Goal: Task Accomplishment & Management: Use online tool/utility

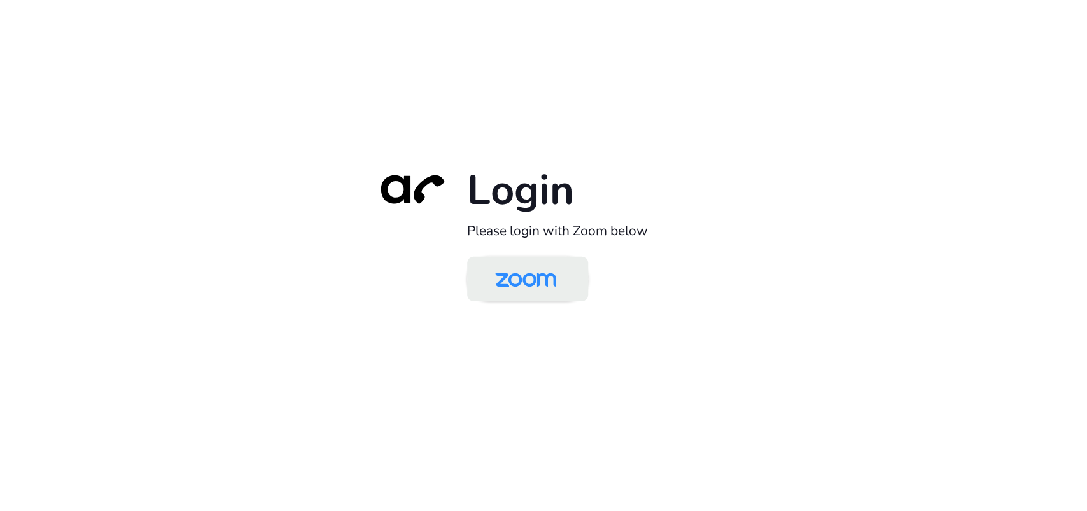
click at [524, 285] on img at bounding box center [526, 280] width 88 height 41
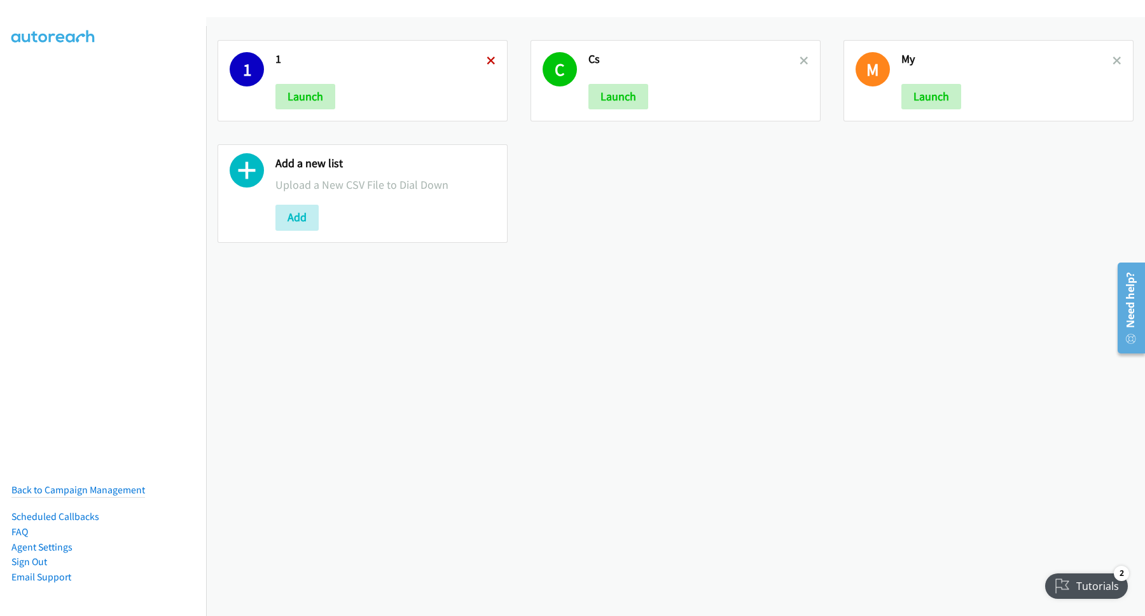
click at [489, 64] on icon at bounding box center [491, 61] width 9 height 9
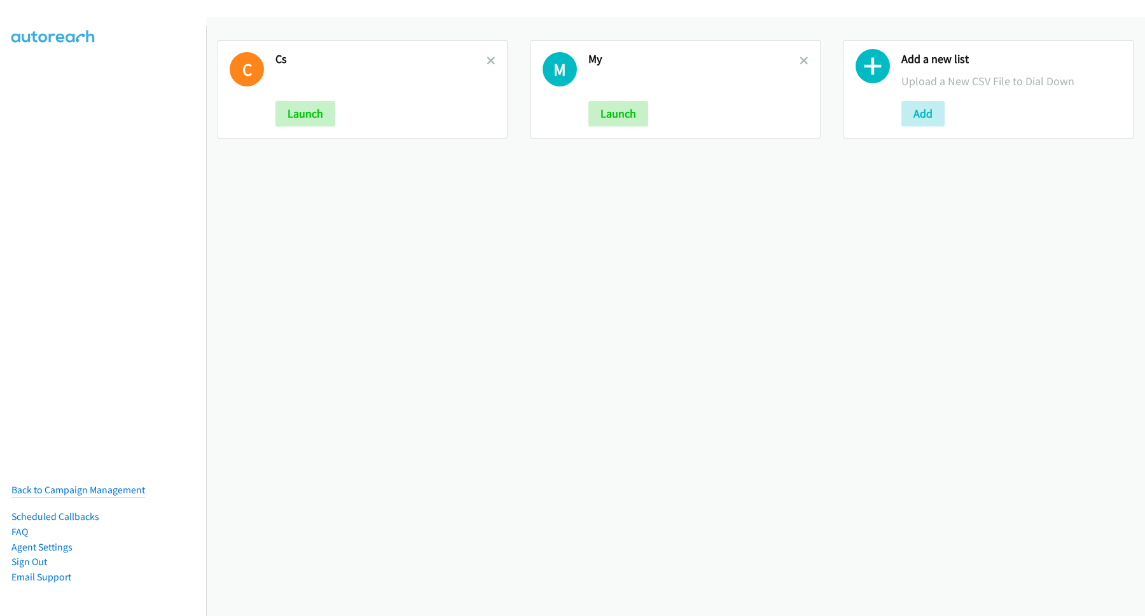
click at [489, 64] on icon at bounding box center [491, 61] width 9 height 9
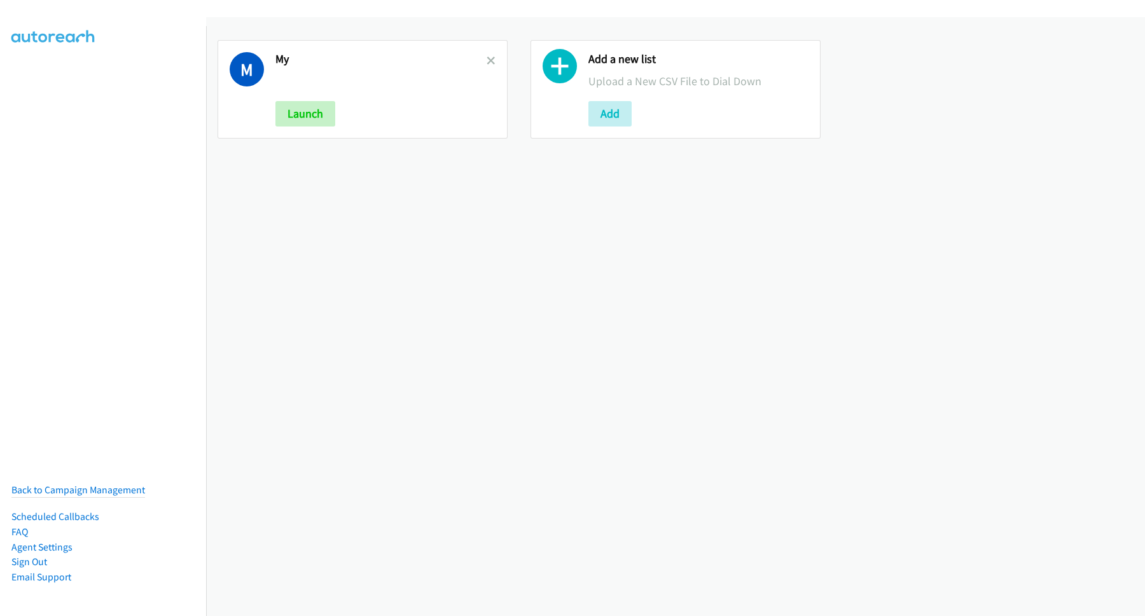
click at [489, 64] on icon at bounding box center [491, 61] width 9 height 9
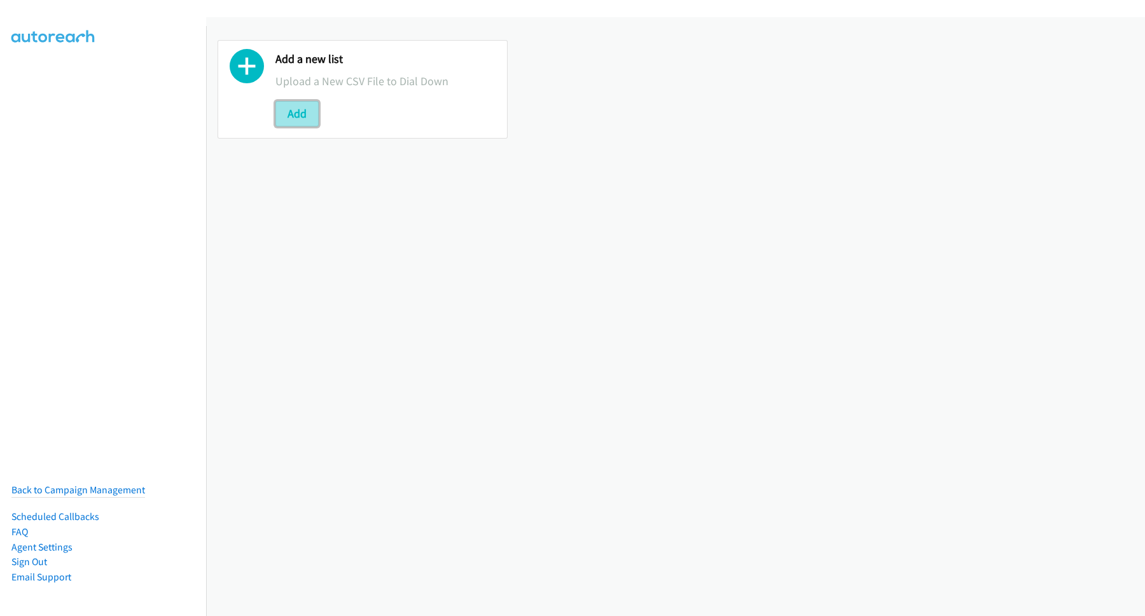
click at [292, 109] on button "Add" at bounding box center [296, 113] width 43 height 25
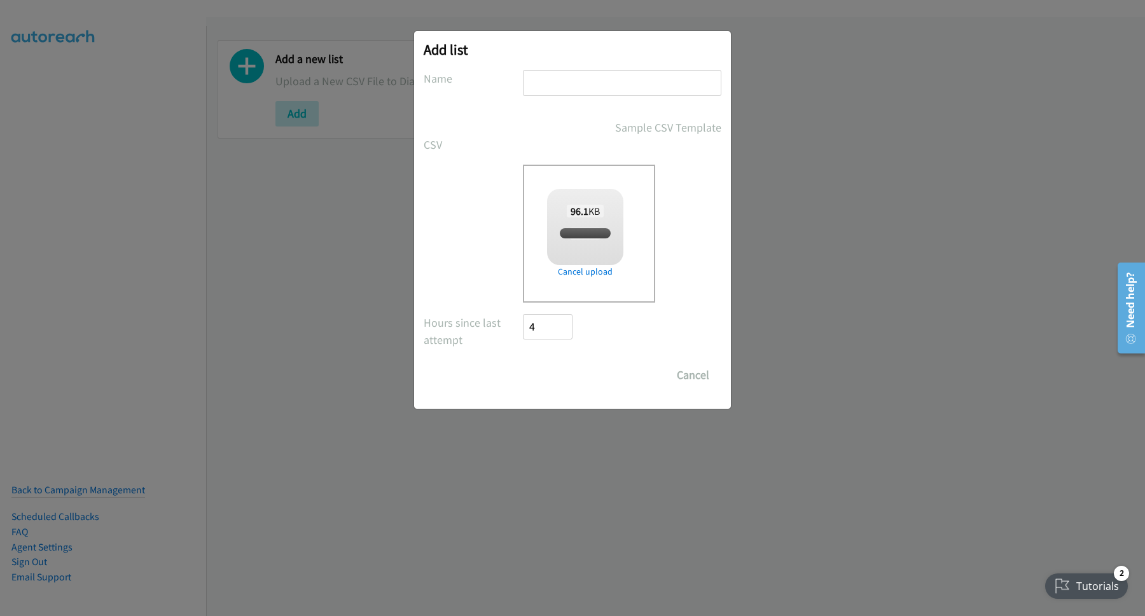
click at [597, 86] on input "text" at bounding box center [622, 83] width 198 height 26
checkbox input "true"
type input "PH"
click at [523, 363] on input "Save List" at bounding box center [556, 375] width 67 height 25
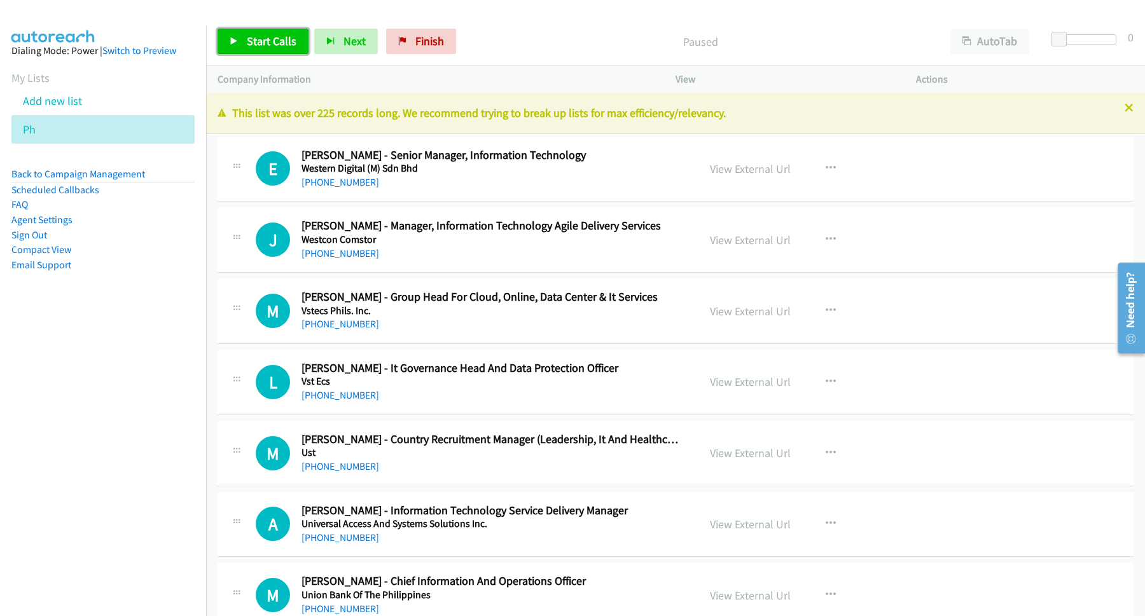
click at [284, 44] on span "Start Calls" at bounding box center [272, 41] width 50 height 15
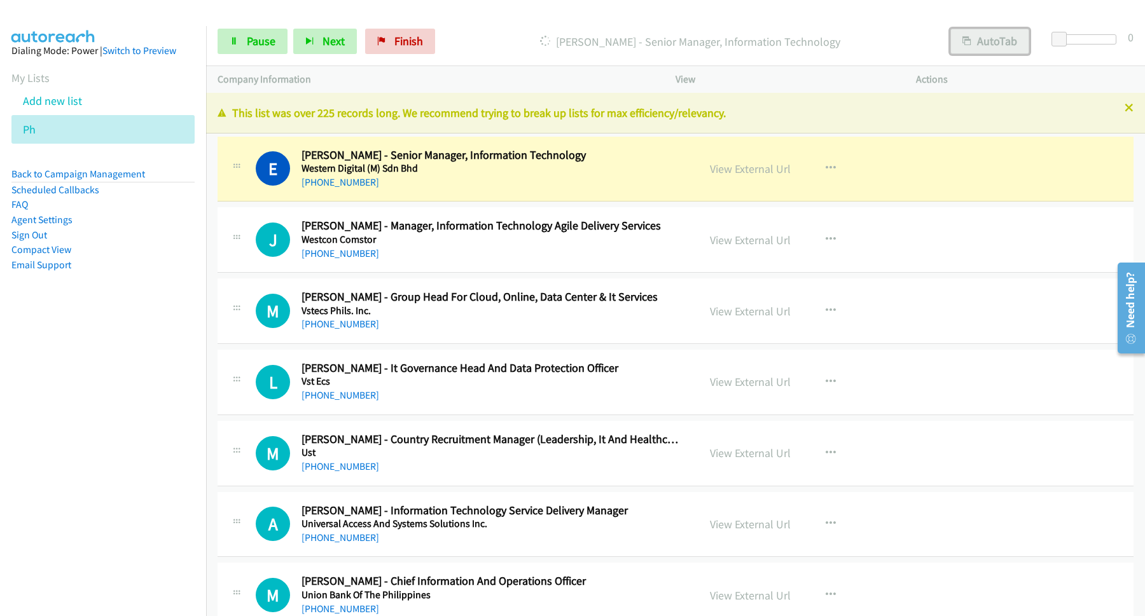
click at [992, 40] on button "AutoTab" at bounding box center [989, 41] width 79 height 25
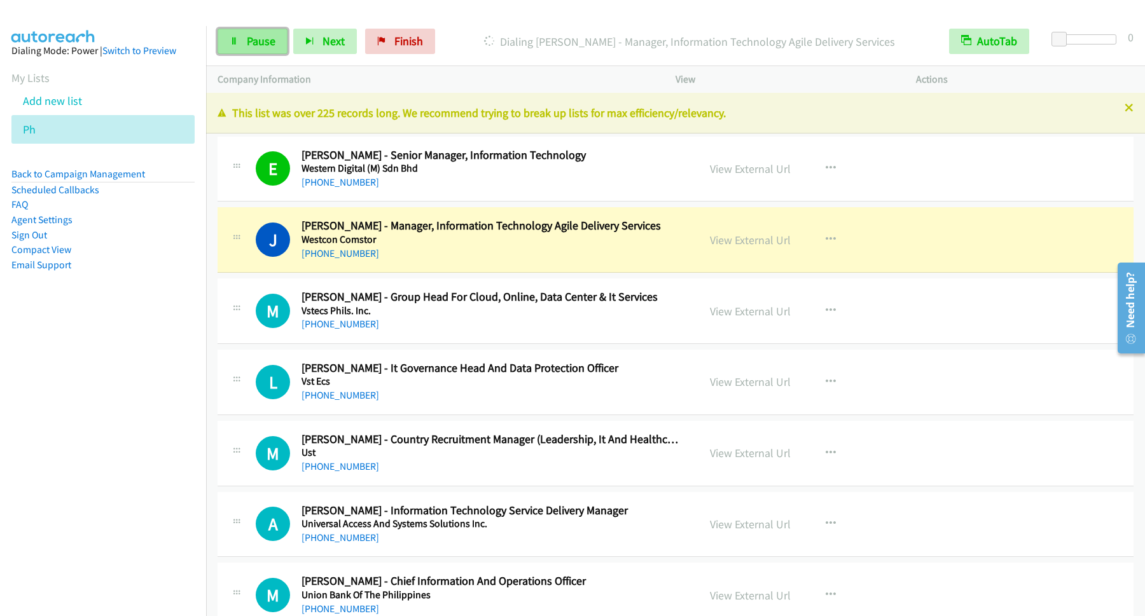
click at [261, 43] on span "Pause" at bounding box center [261, 41] width 29 height 15
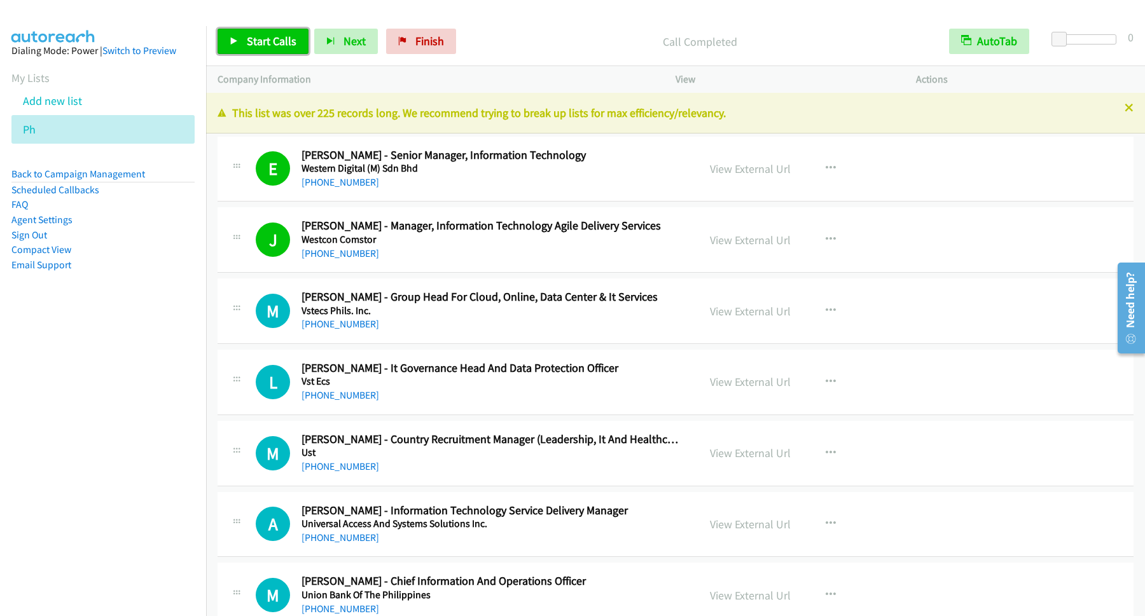
click at [263, 39] on span "Start Calls" at bounding box center [272, 41] width 50 height 15
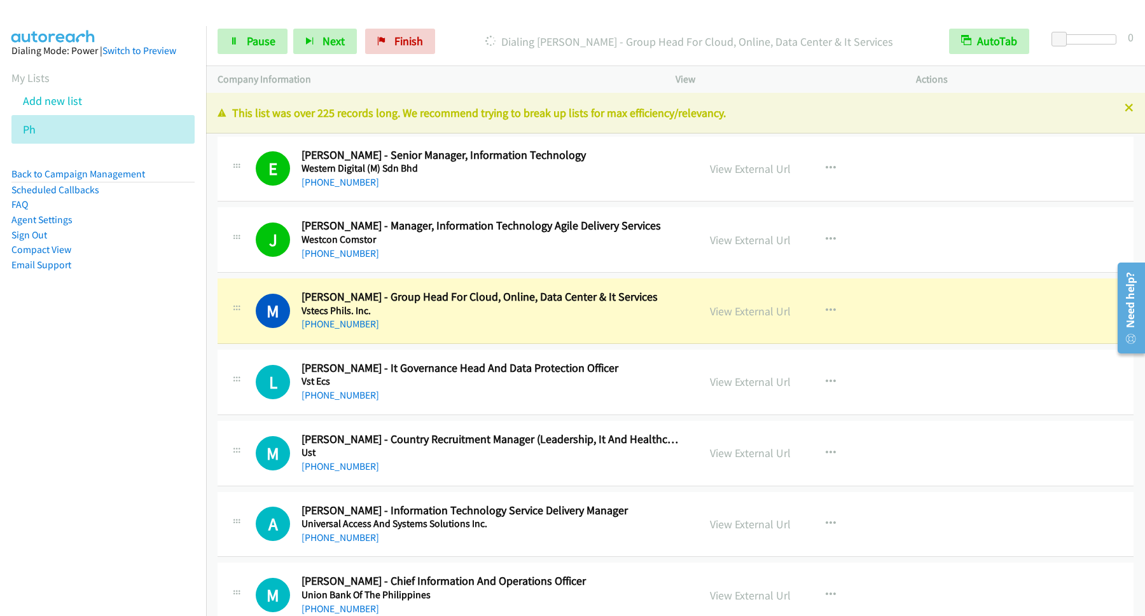
scroll to position [172, 0]
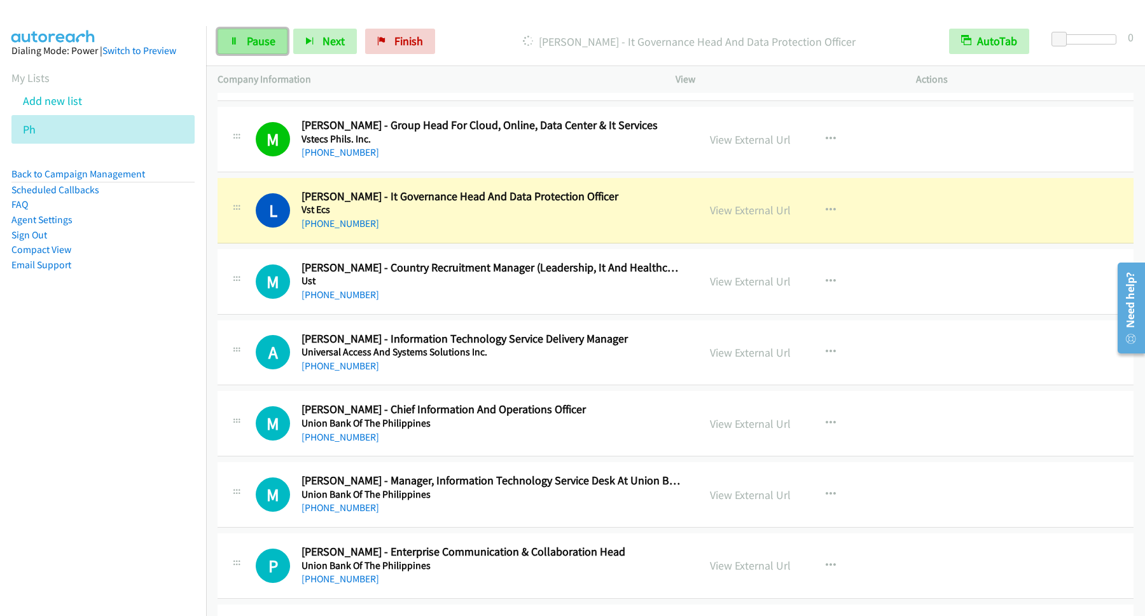
click at [245, 38] on link "Pause" at bounding box center [253, 41] width 70 height 25
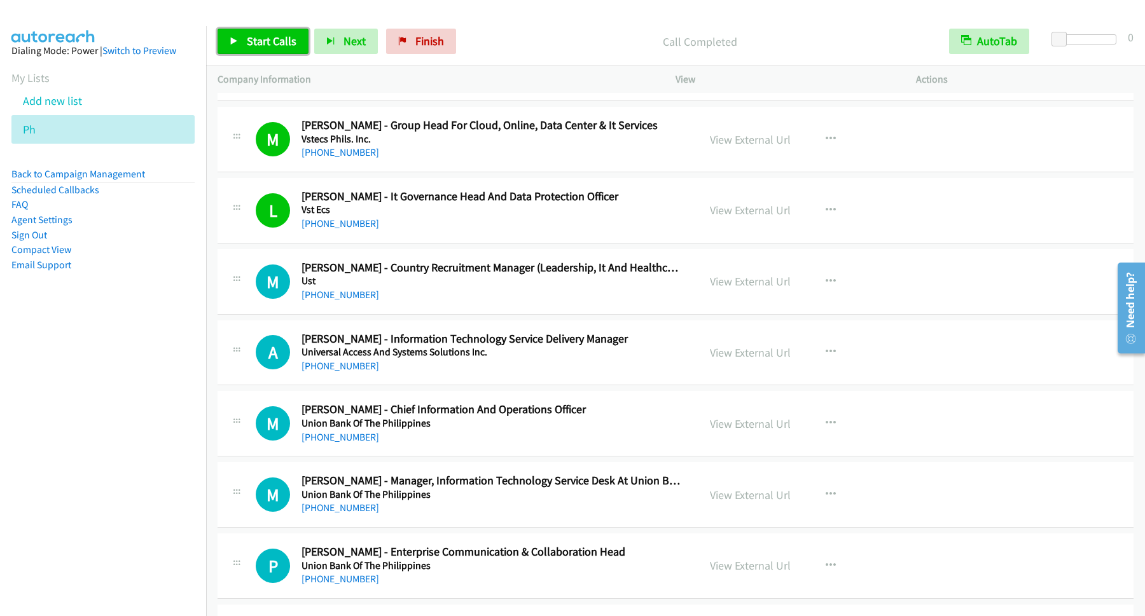
click at [287, 38] on span "Start Calls" at bounding box center [272, 41] width 50 height 15
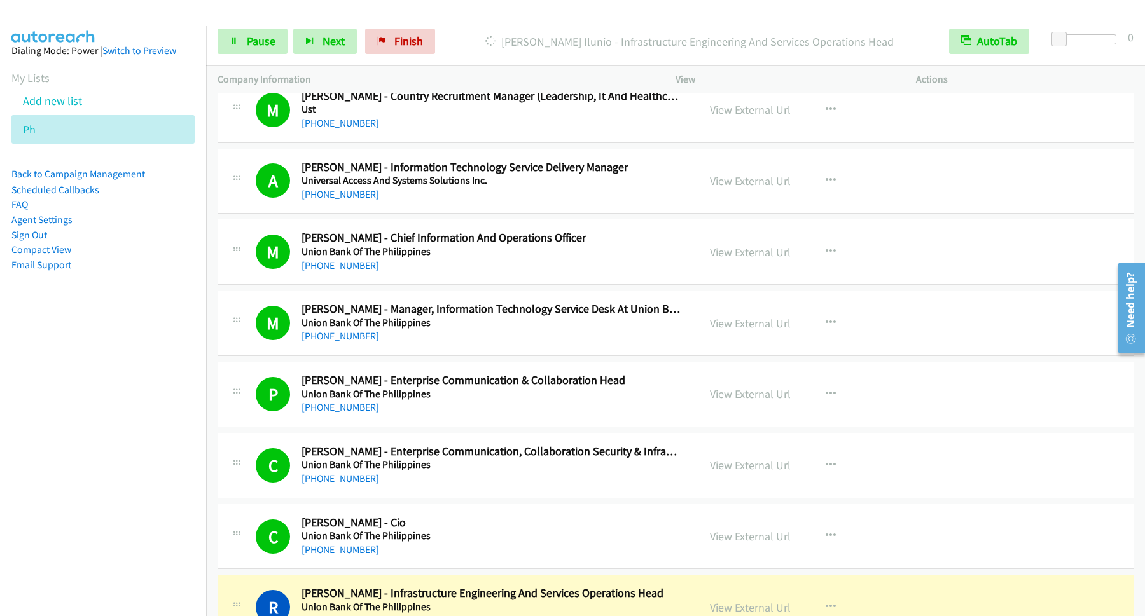
scroll to position [687, 0]
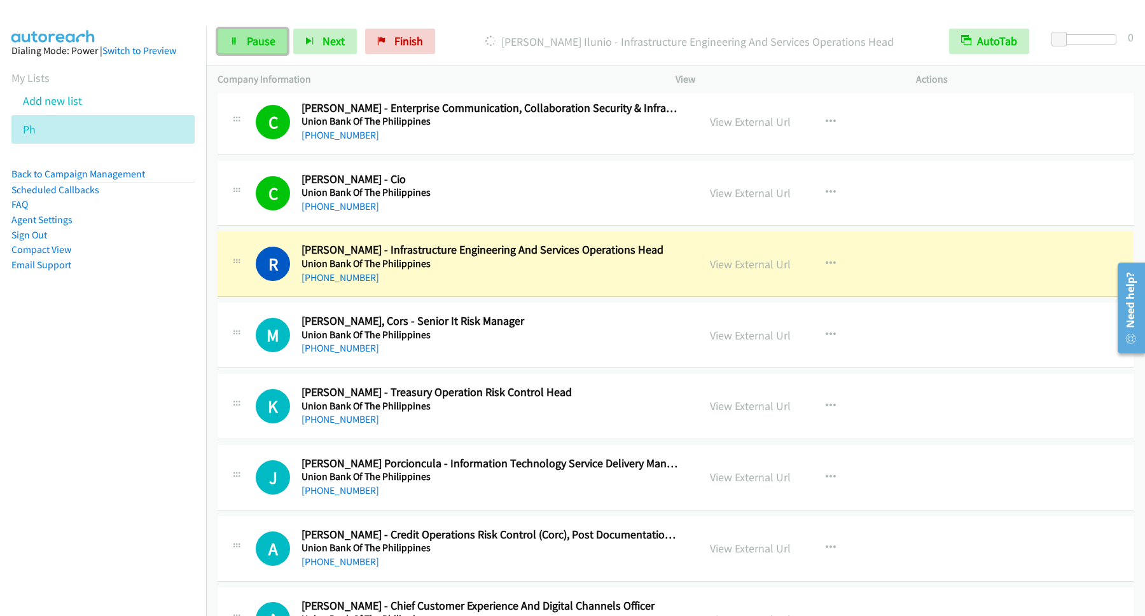
click at [269, 45] on span "Pause" at bounding box center [261, 41] width 29 height 15
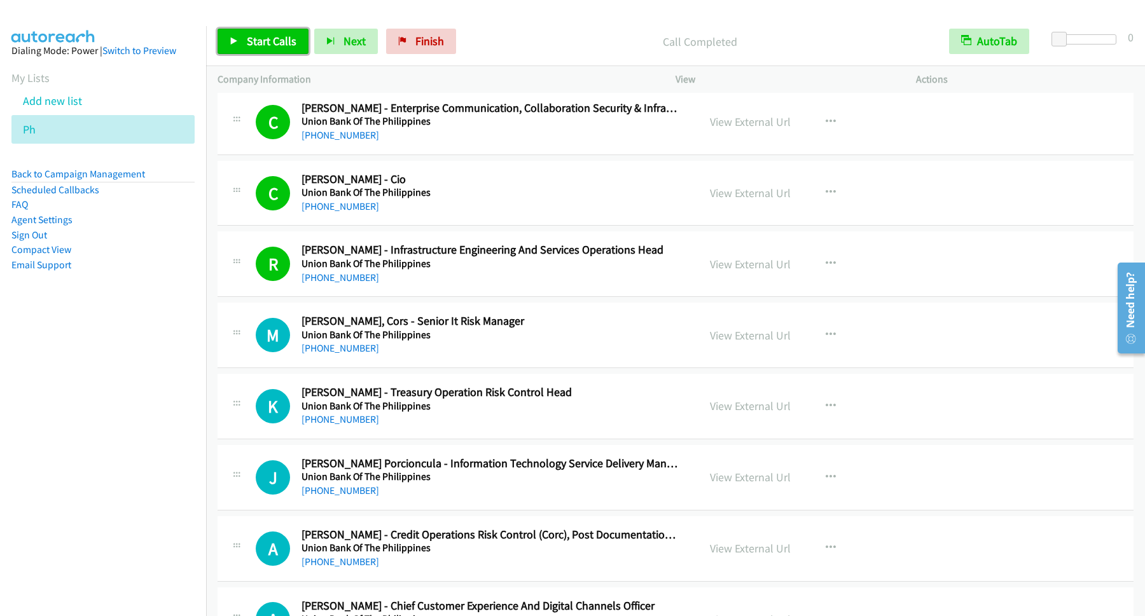
click at [296, 45] on span "Start Calls" at bounding box center [272, 41] width 50 height 15
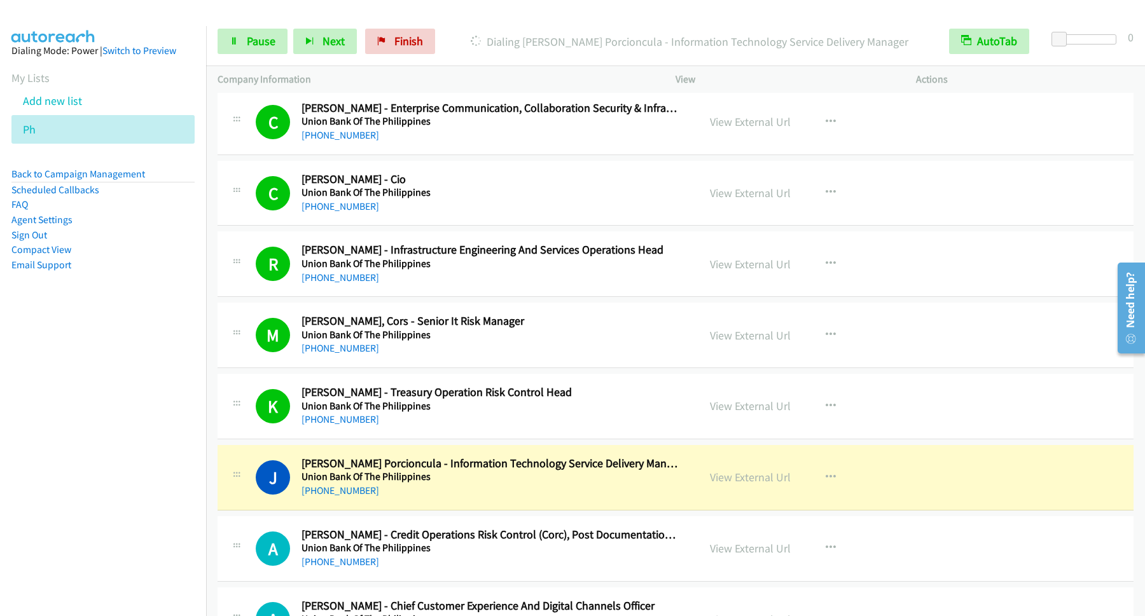
scroll to position [0, 0]
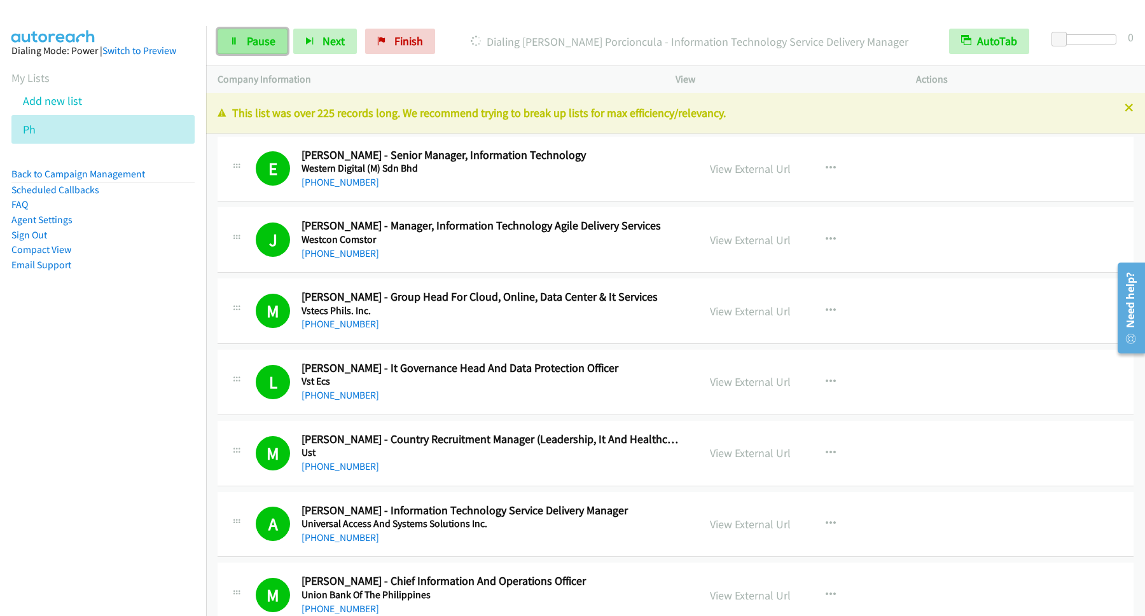
click at [277, 46] on link "Pause" at bounding box center [253, 41] width 70 height 25
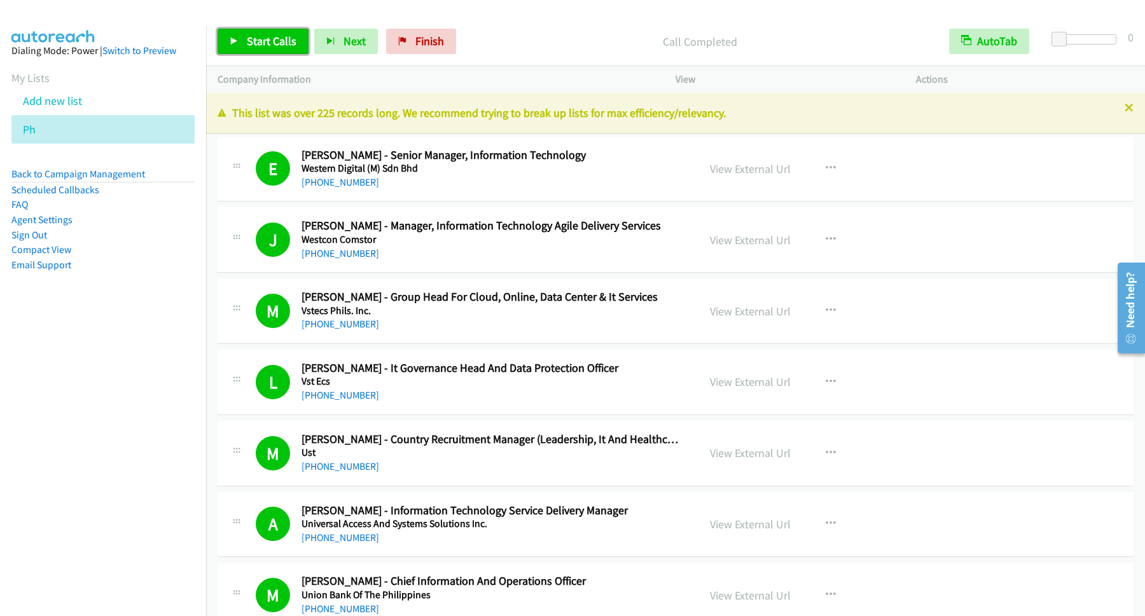
click at [263, 47] on span "Start Calls" at bounding box center [272, 41] width 50 height 15
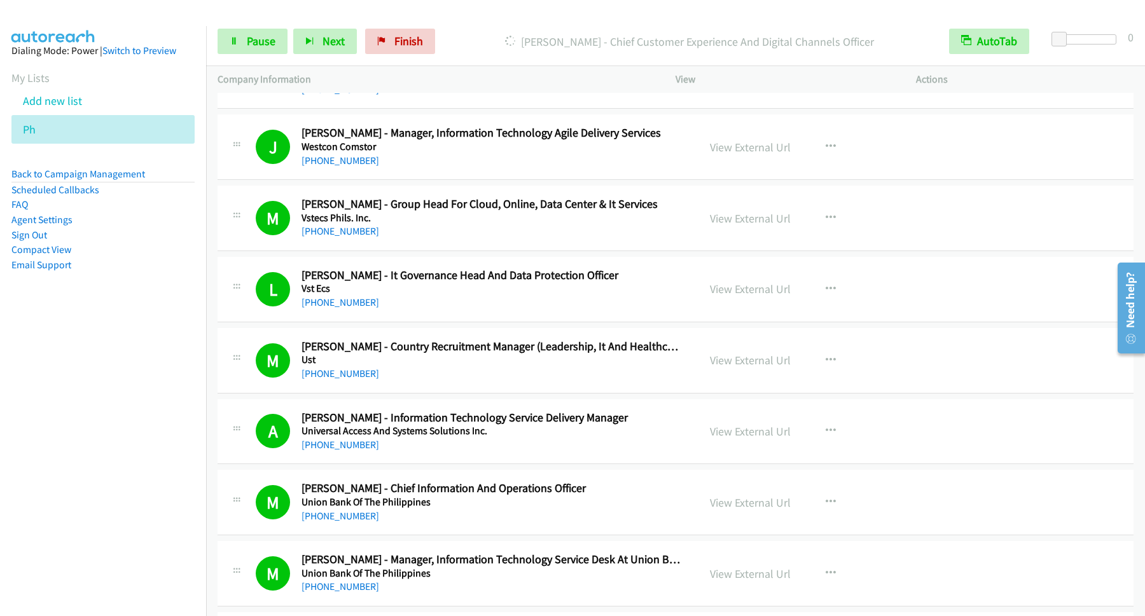
scroll to position [172, 0]
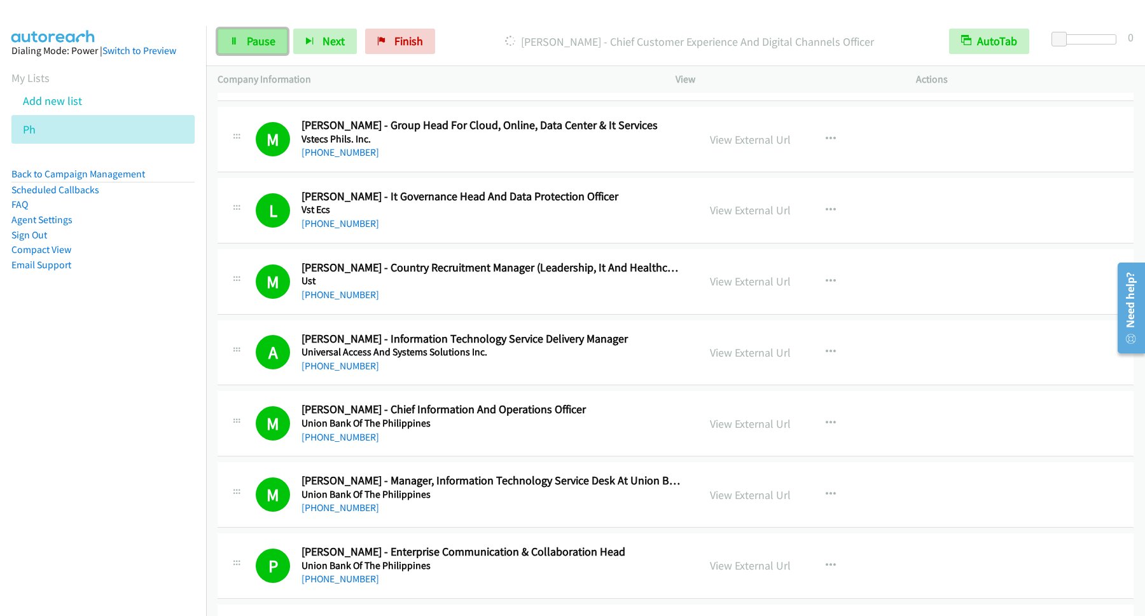
click at [280, 50] on link "Pause" at bounding box center [253, 41] width 70 height 25
click at [293, 39] on span "Start Calls" at bounding box center [272, 41] width 50 height 15
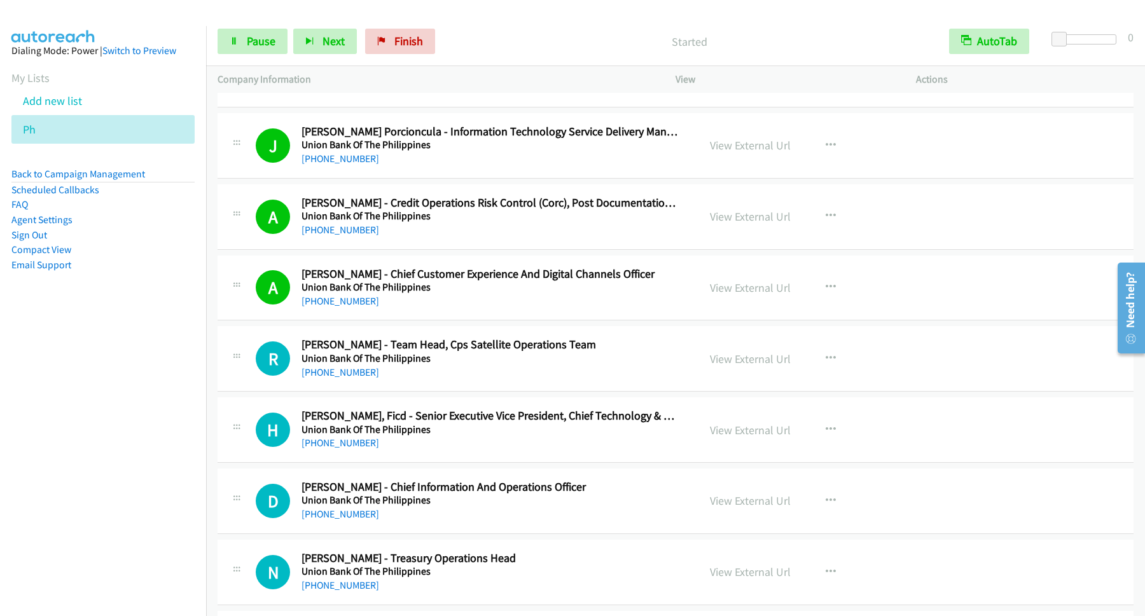
scroll to position [1031, 0]
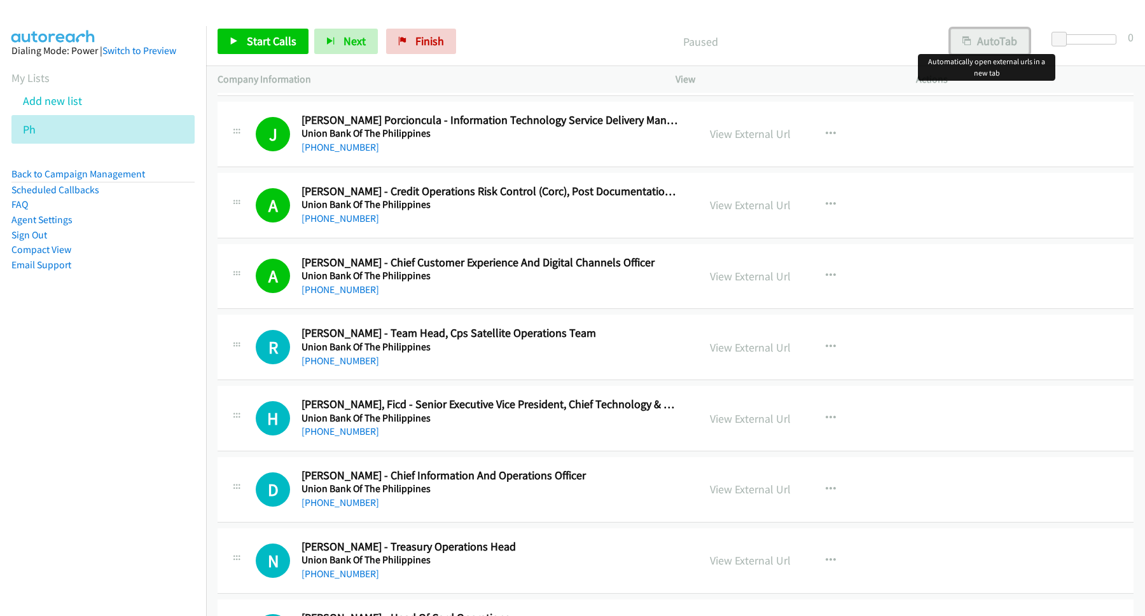
click at [982, 36] on button "AutoTab" at bounding box center [989, 41] width 79 height 25
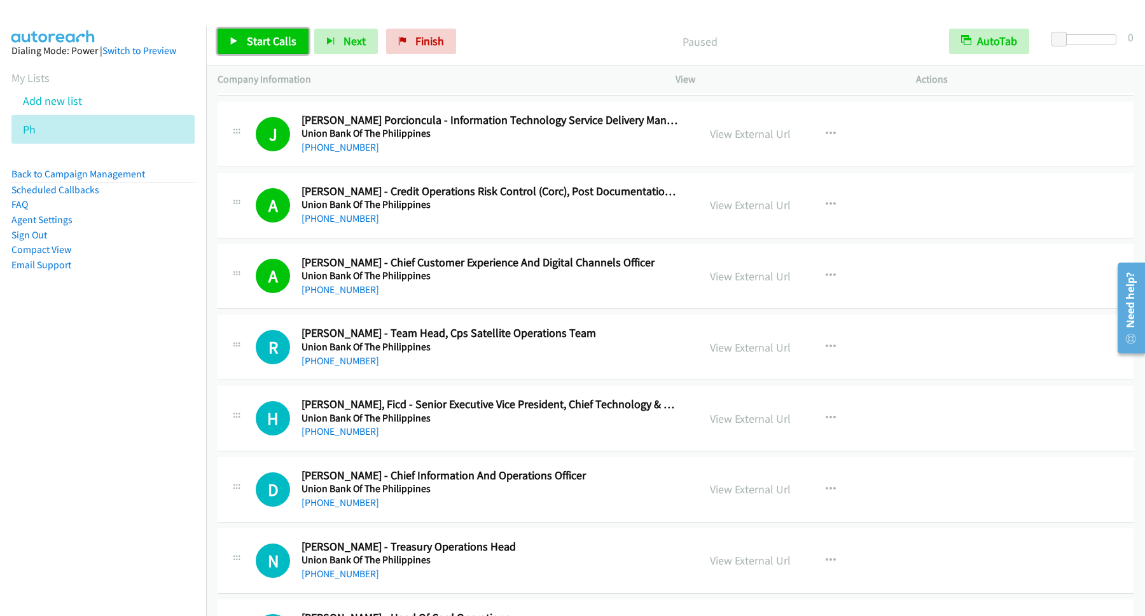
click at [257, 38] on span "Start Calls" at bounding box center [272, 41] width 50 height 15
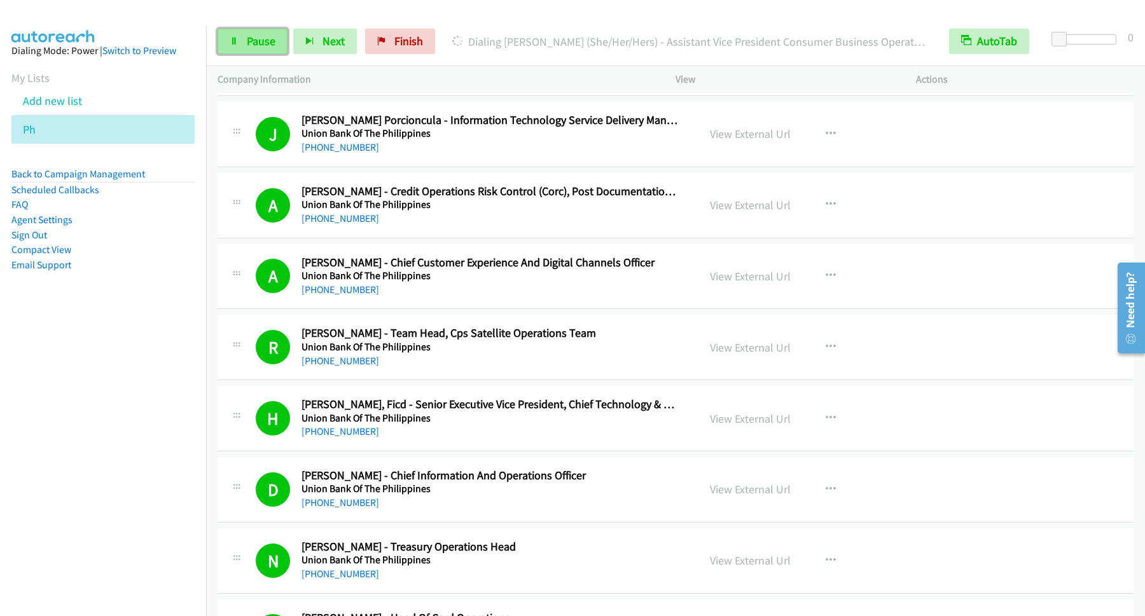
click at [269, 42] on span "Pause" at bounding box center [261, 41] width 29 height 15
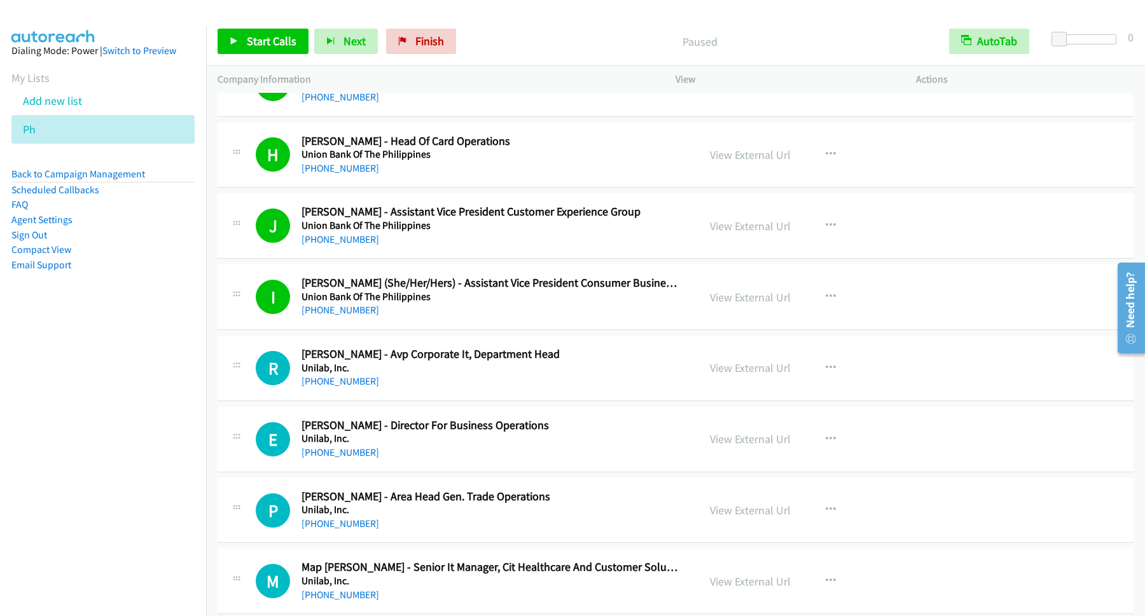
scroll to position [1546, 0]
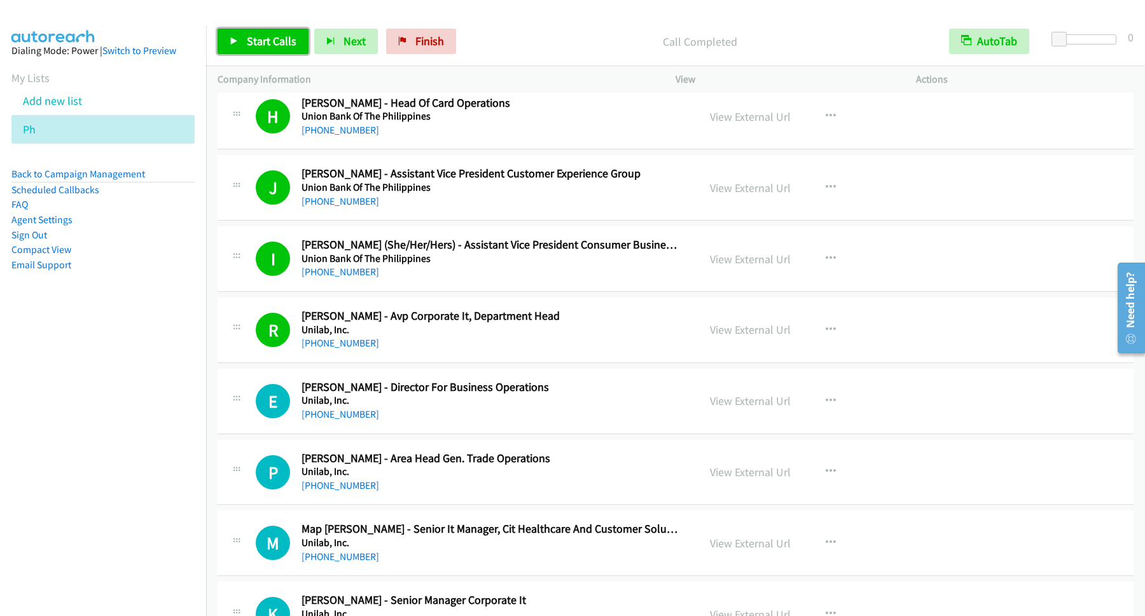
click at [272, 45] on span "Start Calls" at bounding box center [272, 41] width 50 height 15
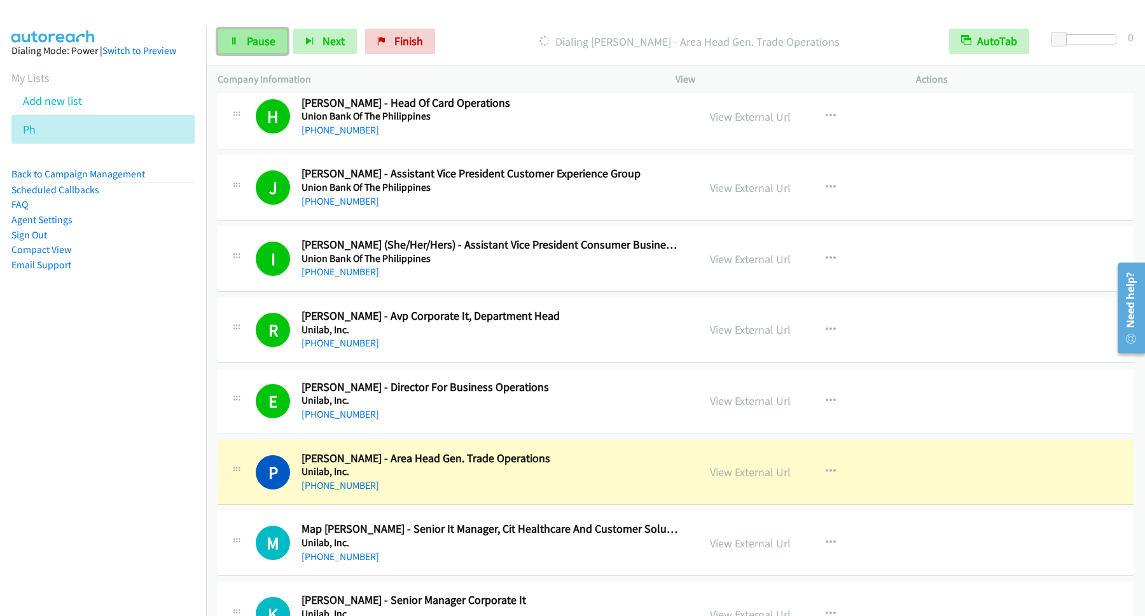
click at [265, 41] on span "Pause" at bounding box center [261, 41] width 29 height 15
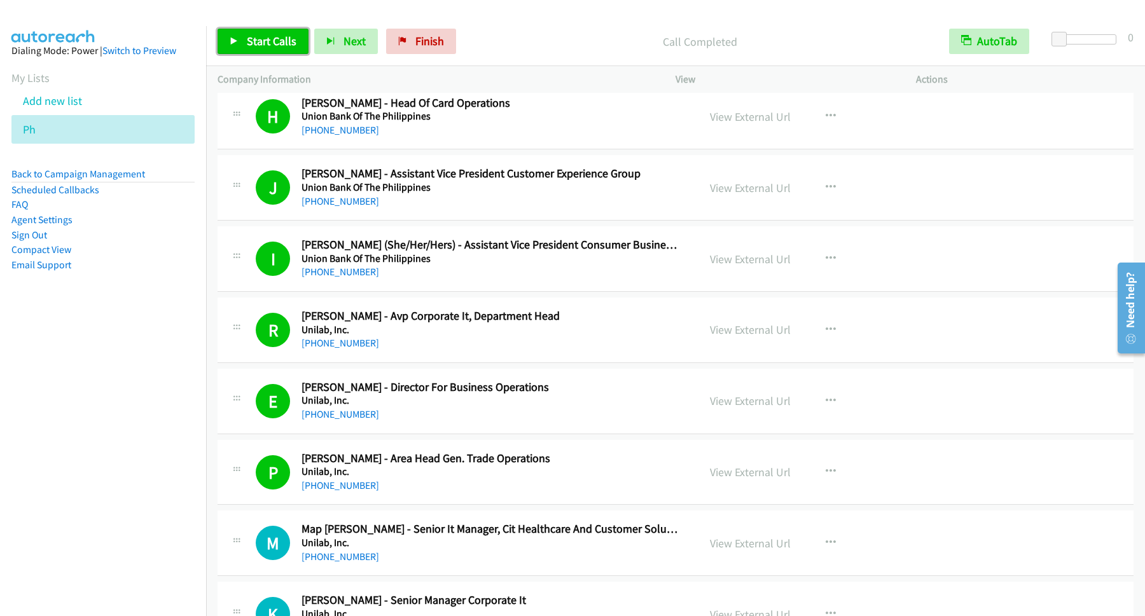
click at [283, 41] on span "Start Calls" at bounding box center [272, 41] width 50 height 15
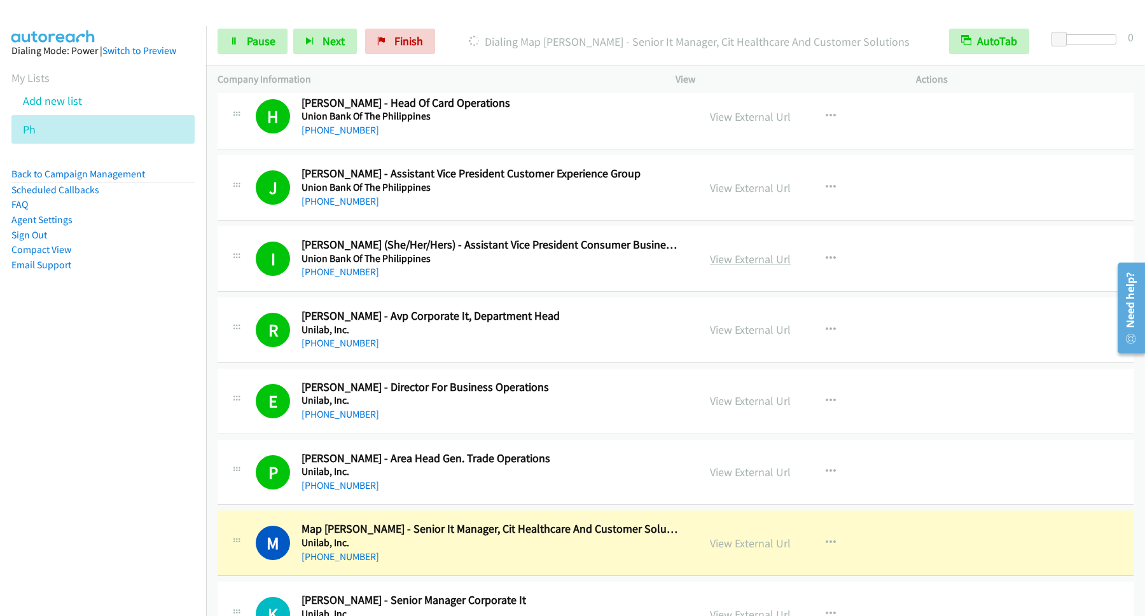
scroll to position [1718, 0]
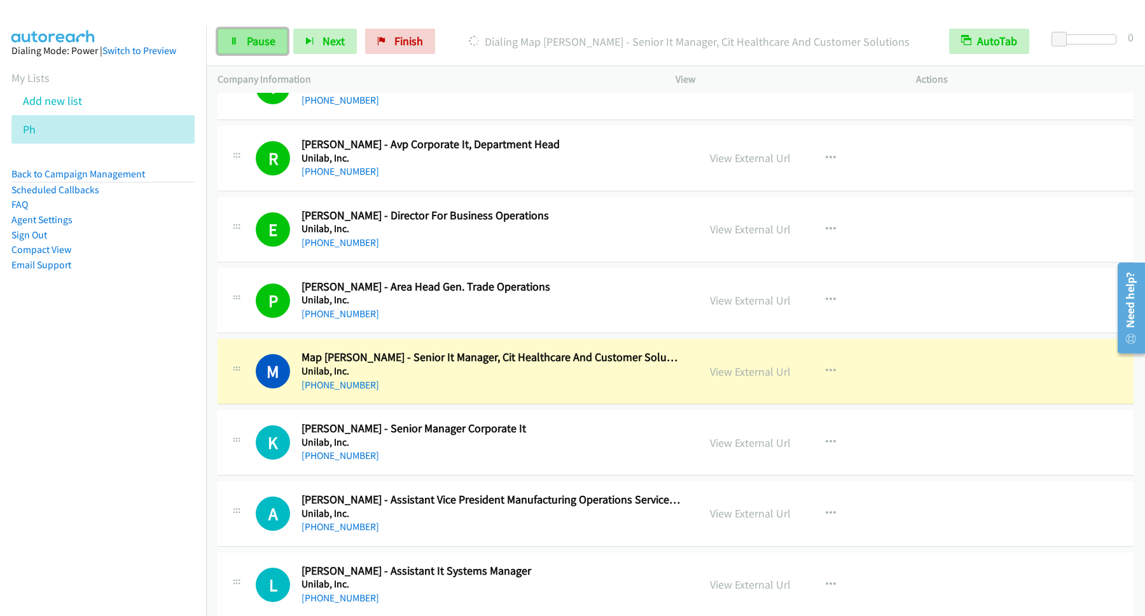
click at [247, 34] on link "Pause" at bounding box center [253, 41] width 70 height 25
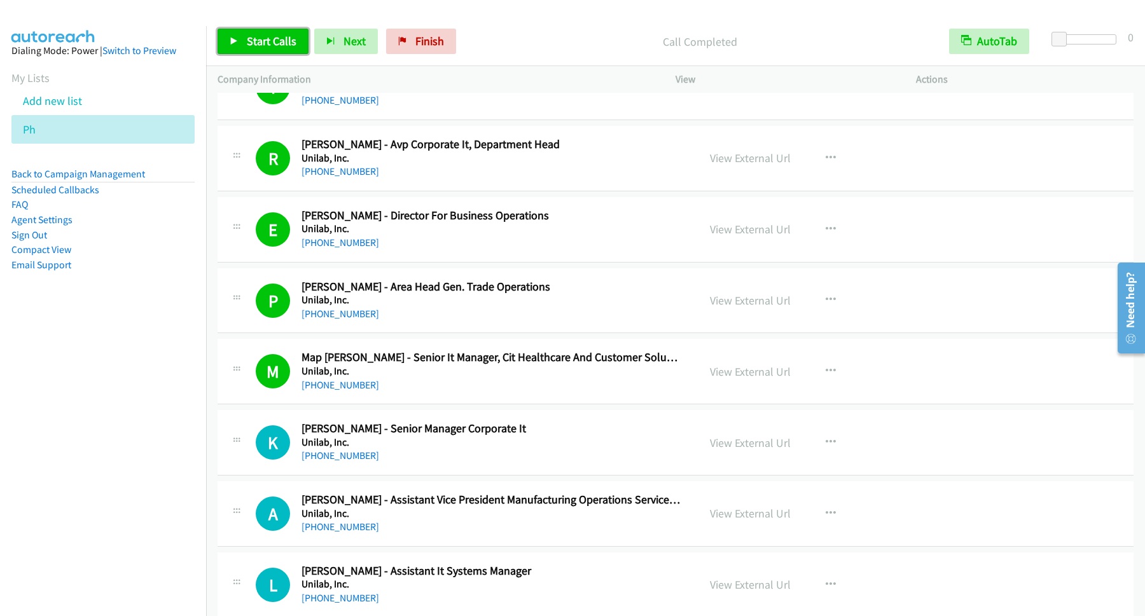
click at [281, 51] on link "Start Calls" at bounding box center [263, 41] width 91 height 25
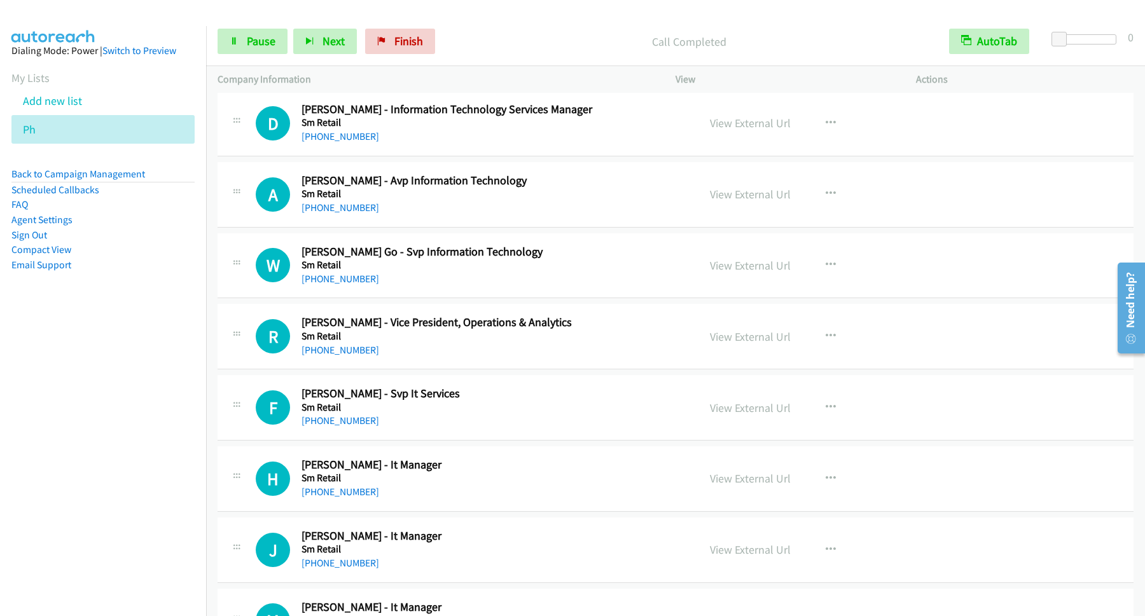
scroll to position [3263, 0]
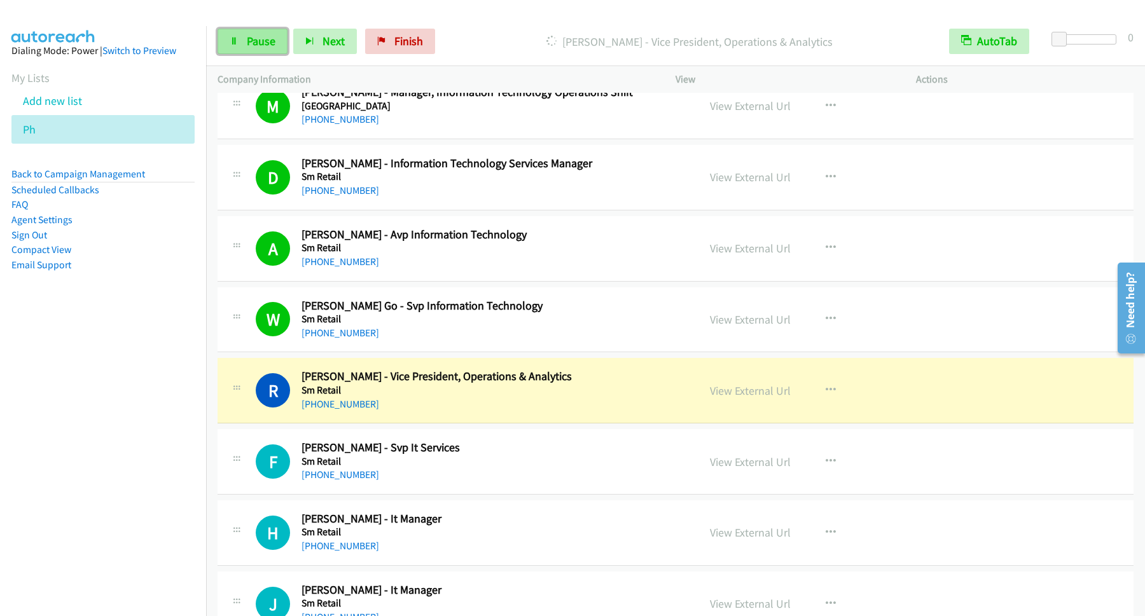
click at [234, 29] on link "Pause" at bounding box center [253, 41] width 70 height 25
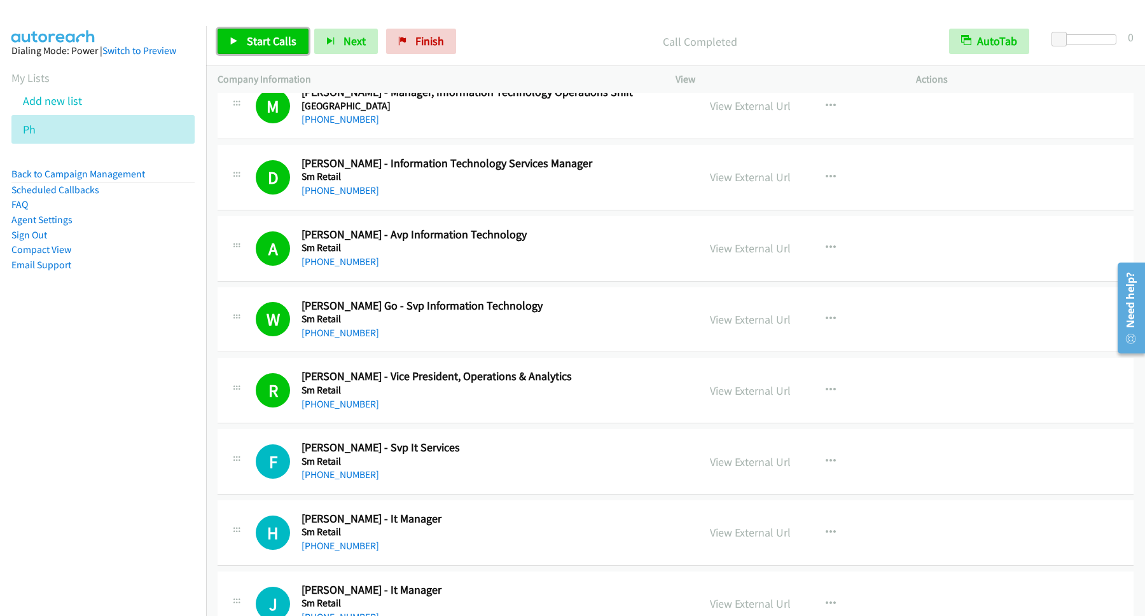
click at [254, 32] on link "Start Calls" at bounding box center [263, 41] width 91 height 25
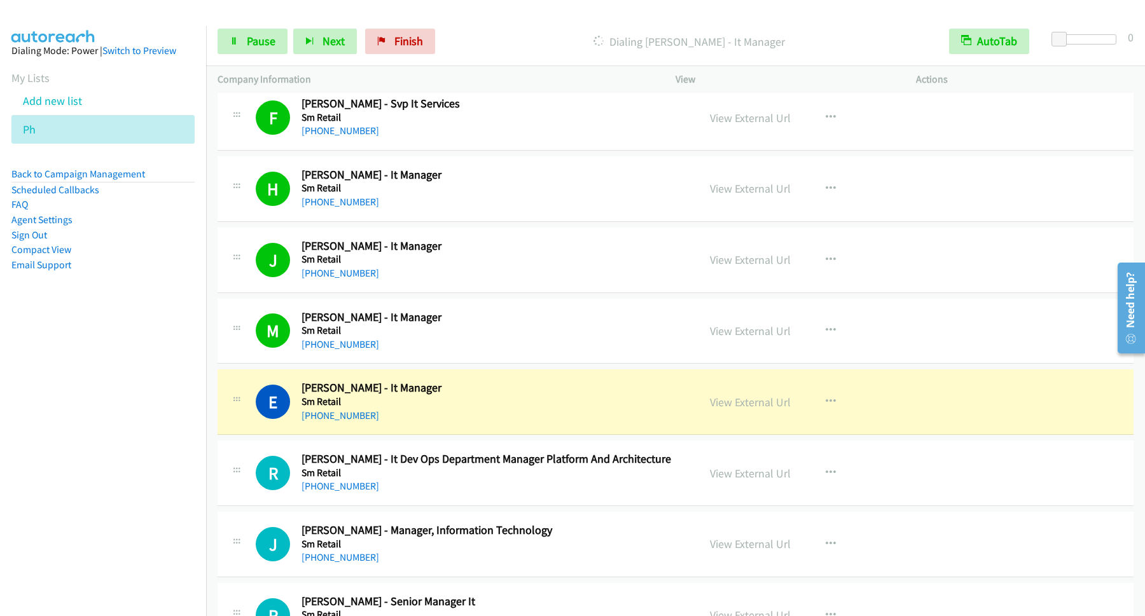
scroll to position [3607, 0]
click at [261, 43] on span "Pause" at bounding box center [261, 41] width 29 height 15
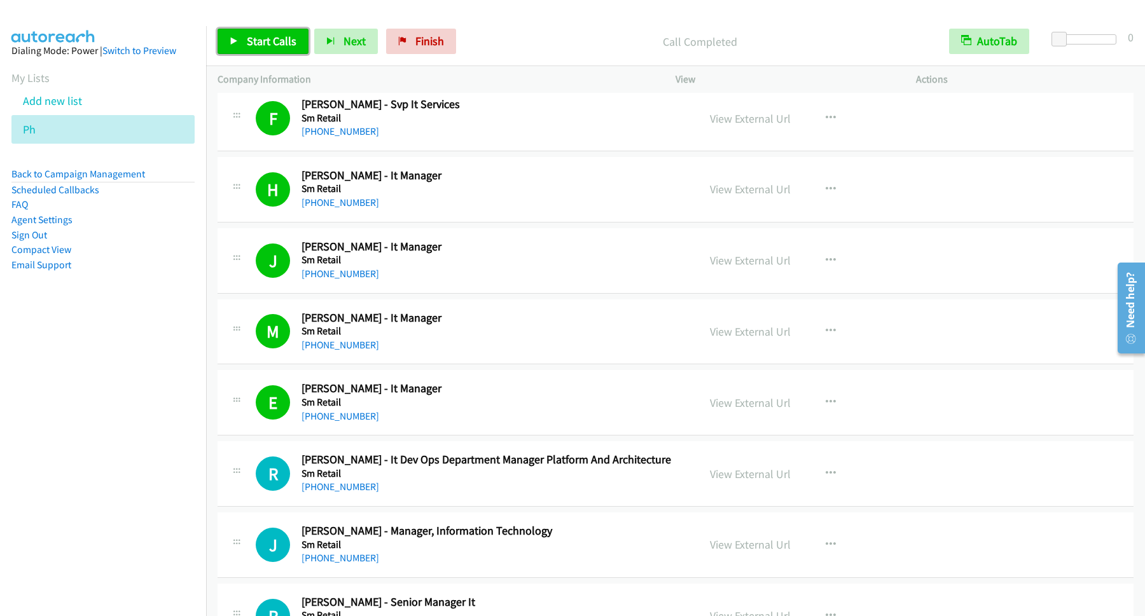
click at [293, 41] on span "Start Calls" at bounding box center [272, 41] width 50 height 15
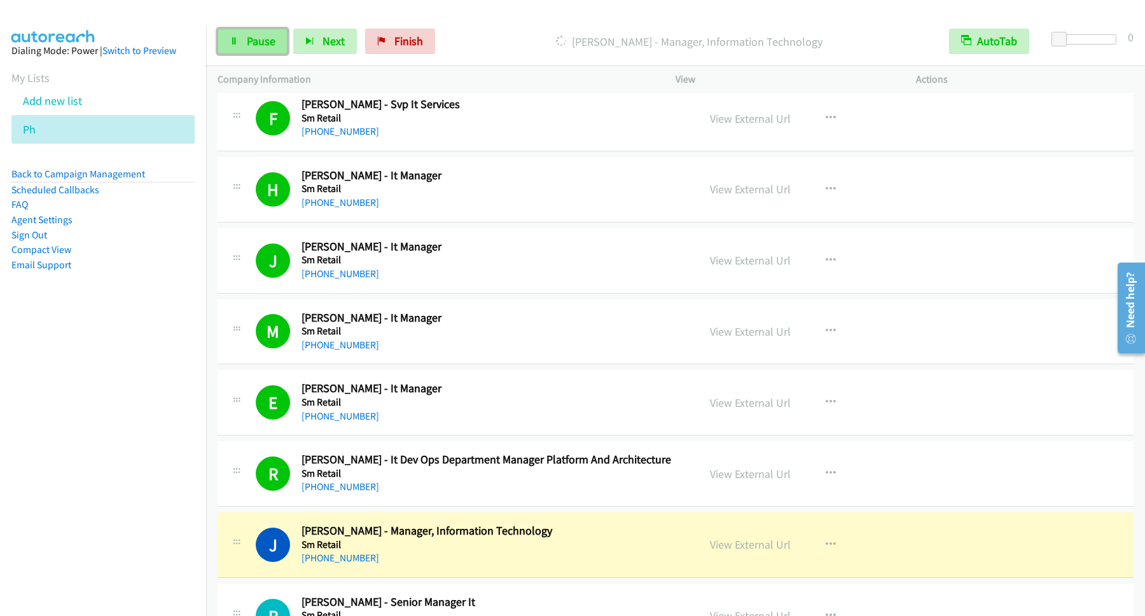
click at [244, 47] on link "Pause" at bounding box center [253, 41] width 70 height 25
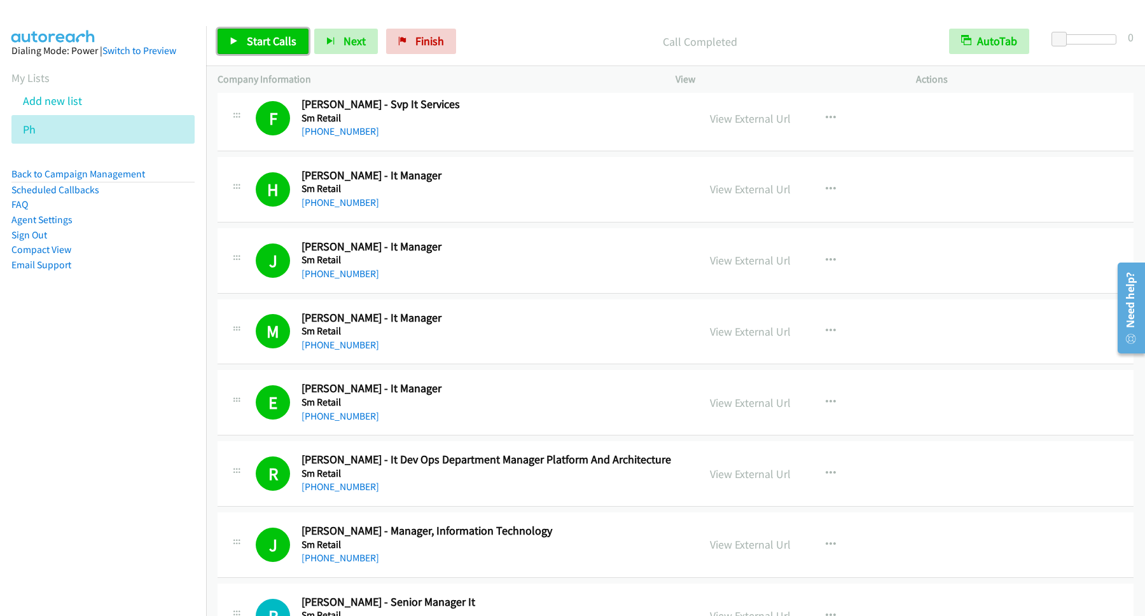
click at [282, 41] on span "Start Calls" at bounding box center [272, 41] width 50 height 15
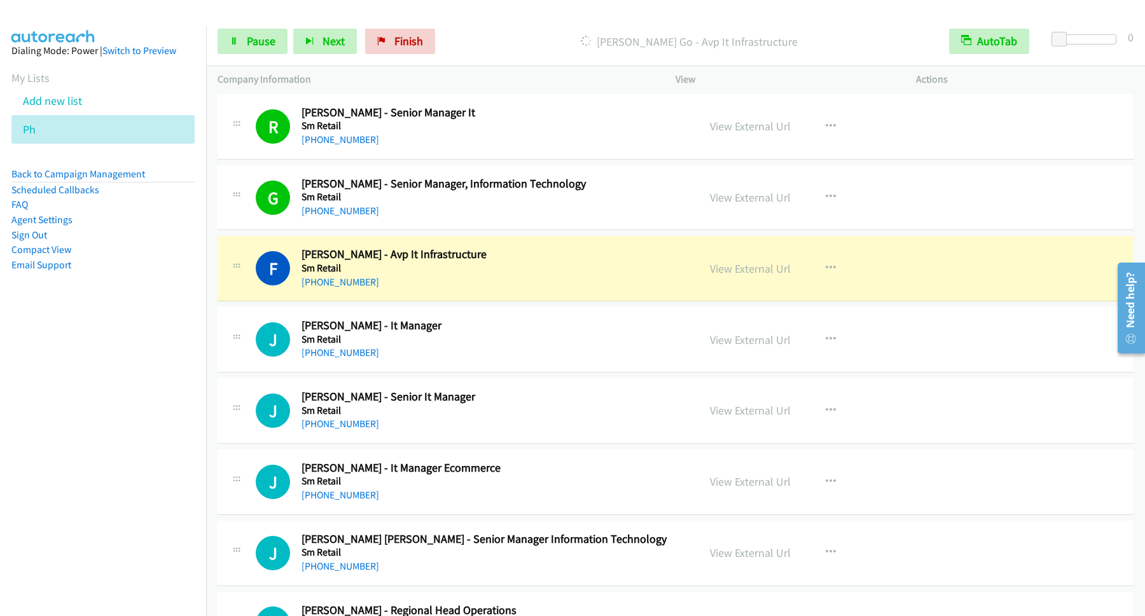
scroll to position [4122, 0]
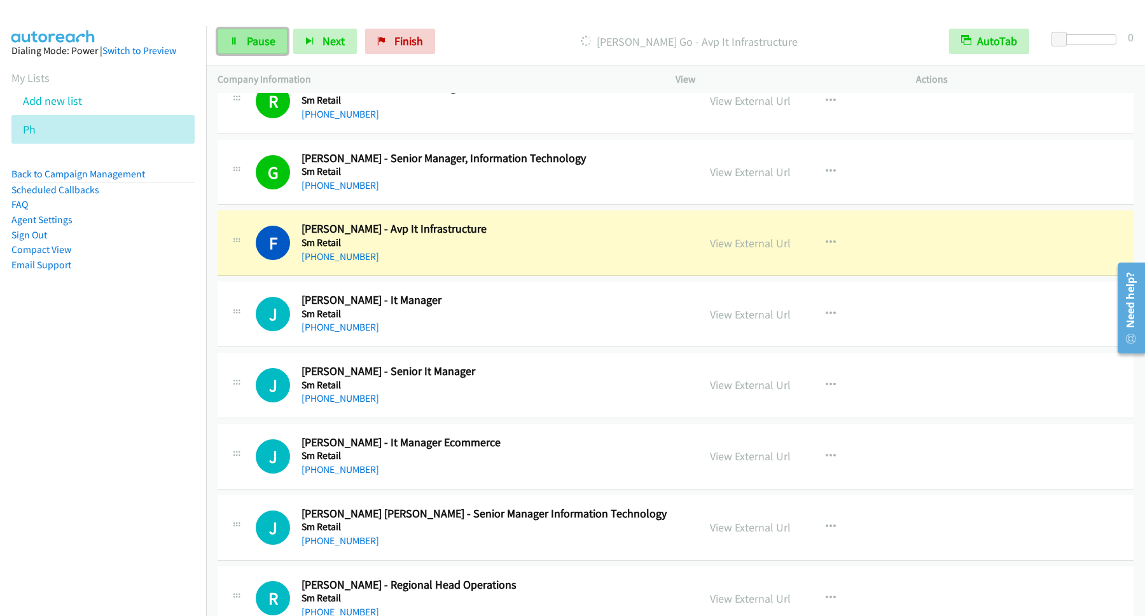
click at [261, 41] on span "Pause" at bounding box center [261, 41] width 29 height 15
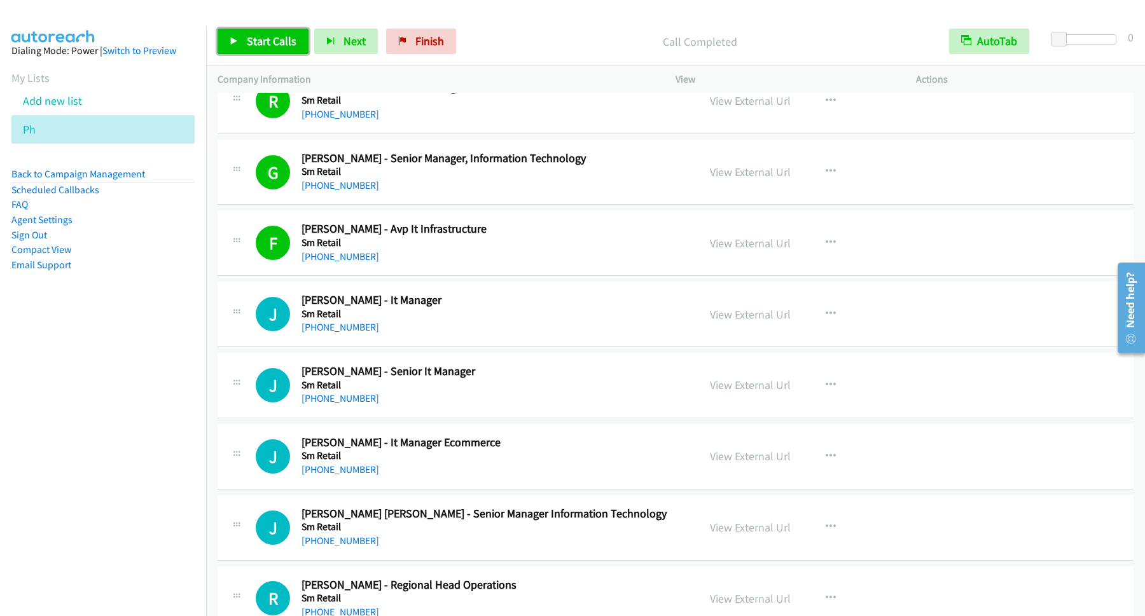
click at [269, 47] on span "Start Calls" at bounding box center [272, 41] width 50 height 15
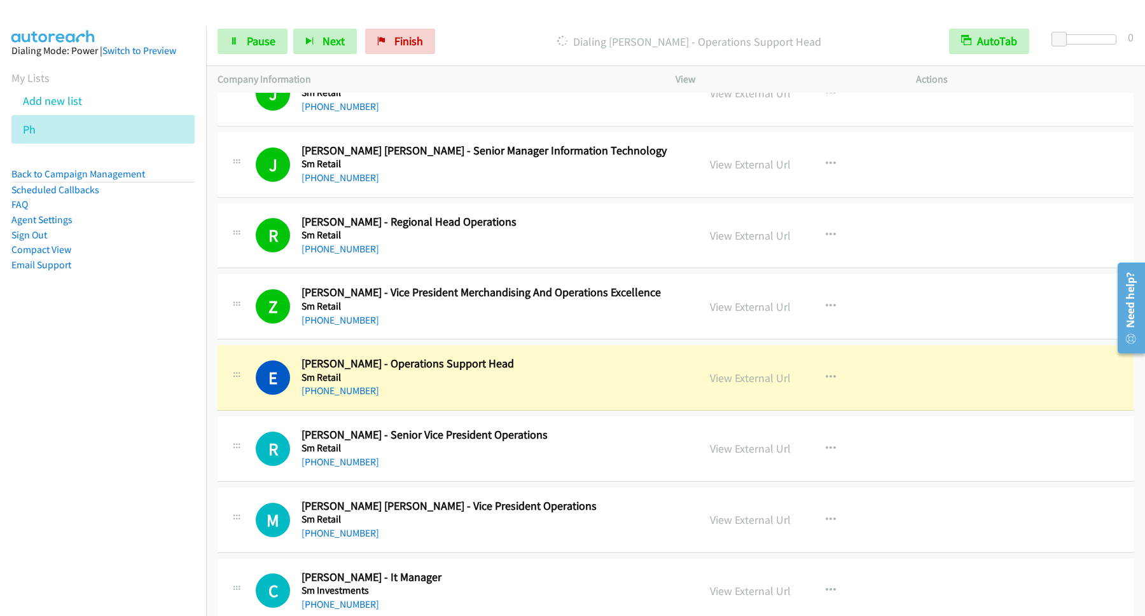
scroll to position [4637, 0]
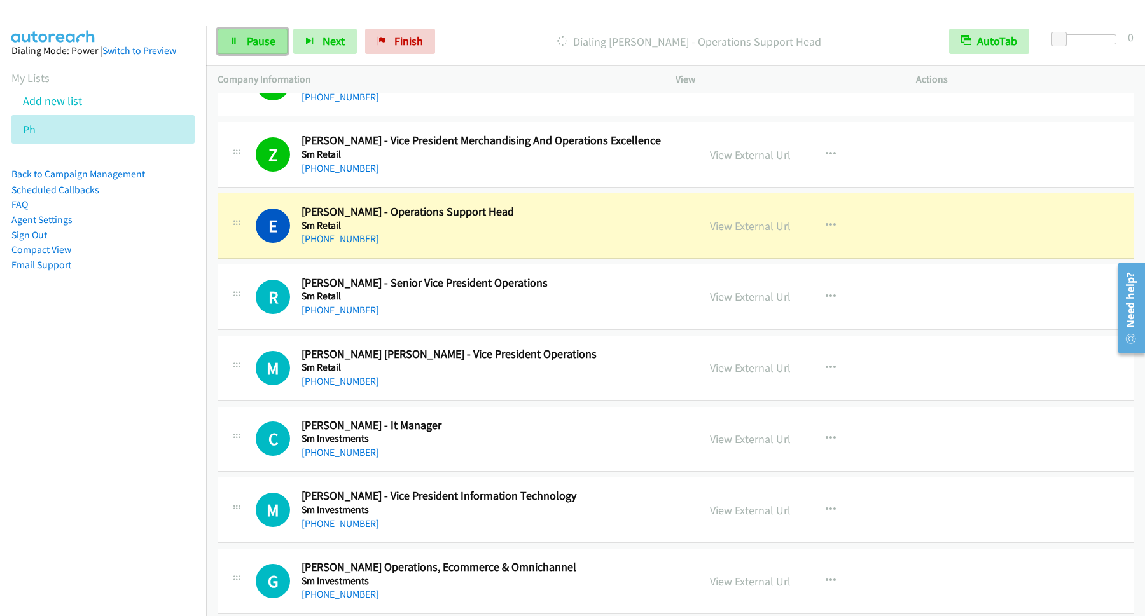
click at [275, 43] on span "Pause" at bounding box center [261, 41] width 29 height 15
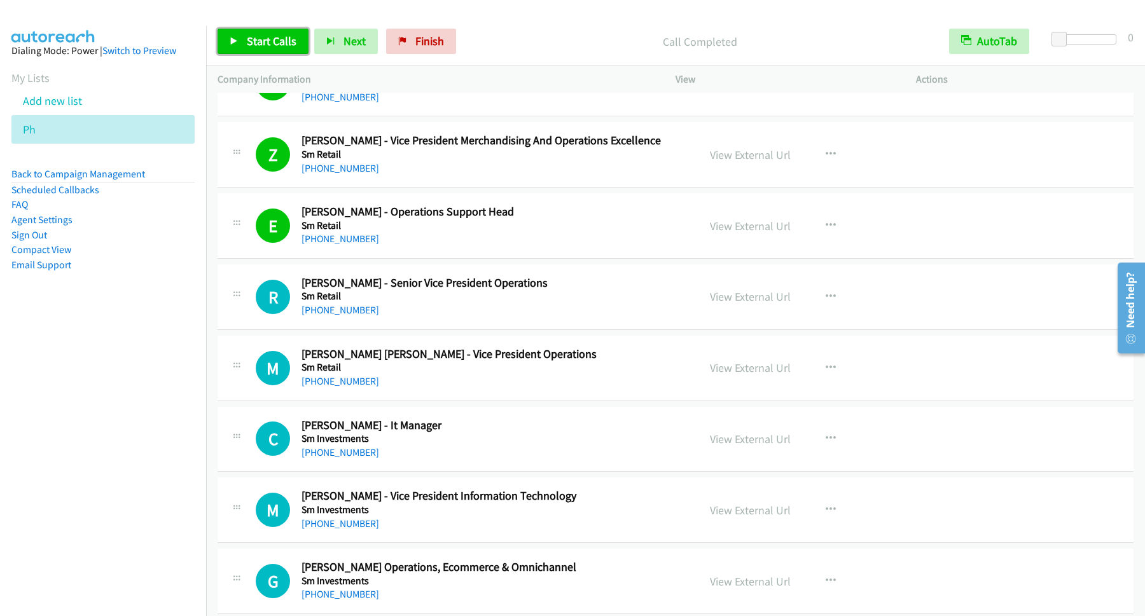
click at [252, 41] on span "Start Calls" at bounding box center [272, 41] width 50 height 15
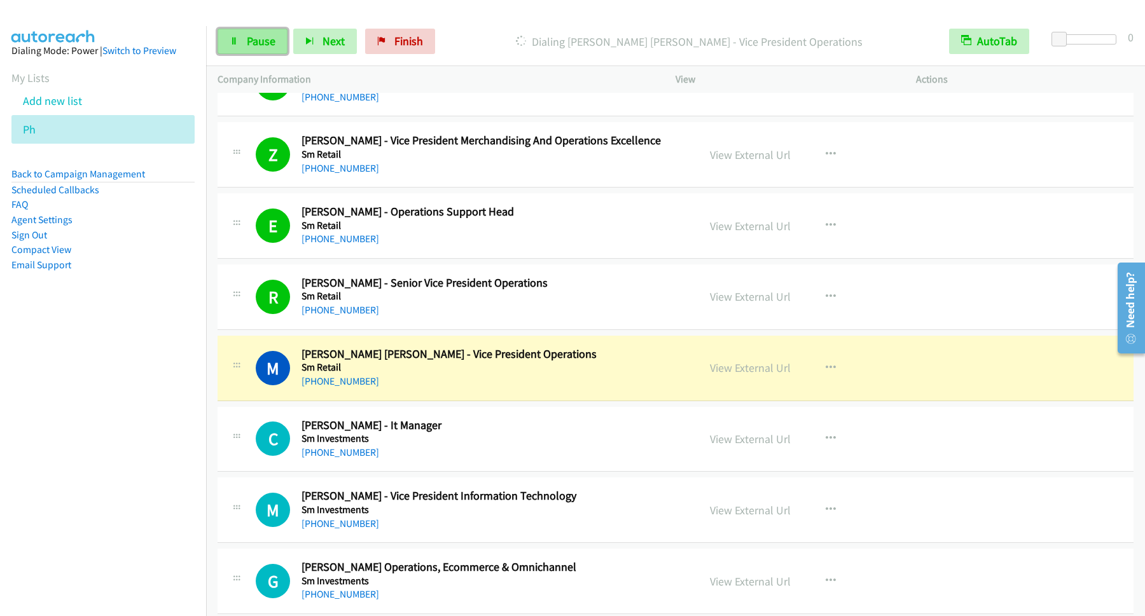
click at [256, 41] on span "Pause" at bounding box center [261, 41] width 29 height 15
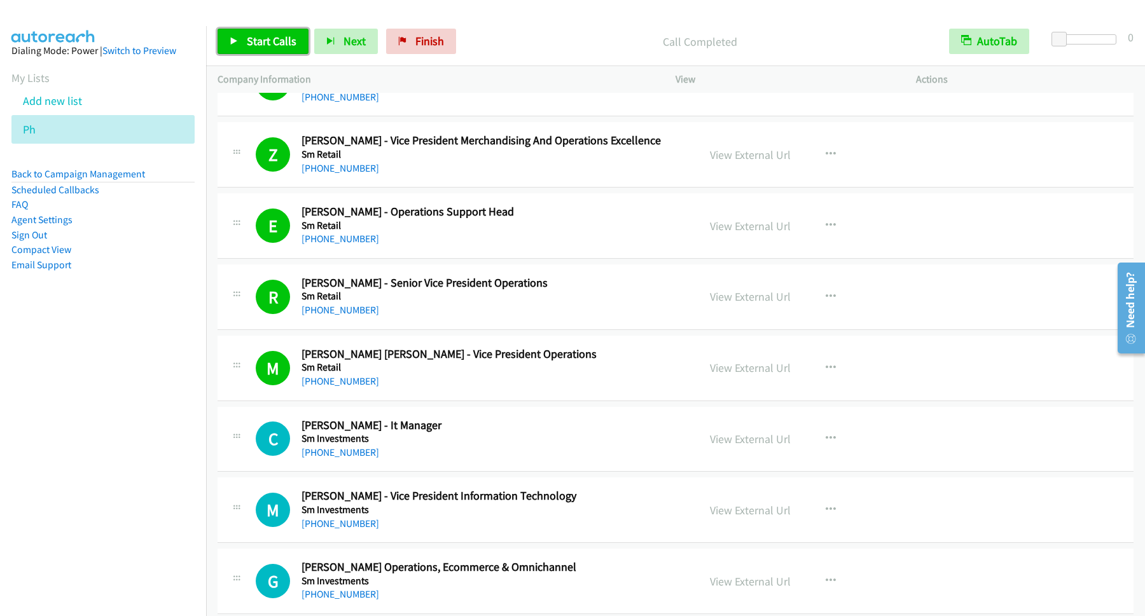
click at [287, 37] on span "Start Calls" at bounding box center [272, 41] width 50 height 15
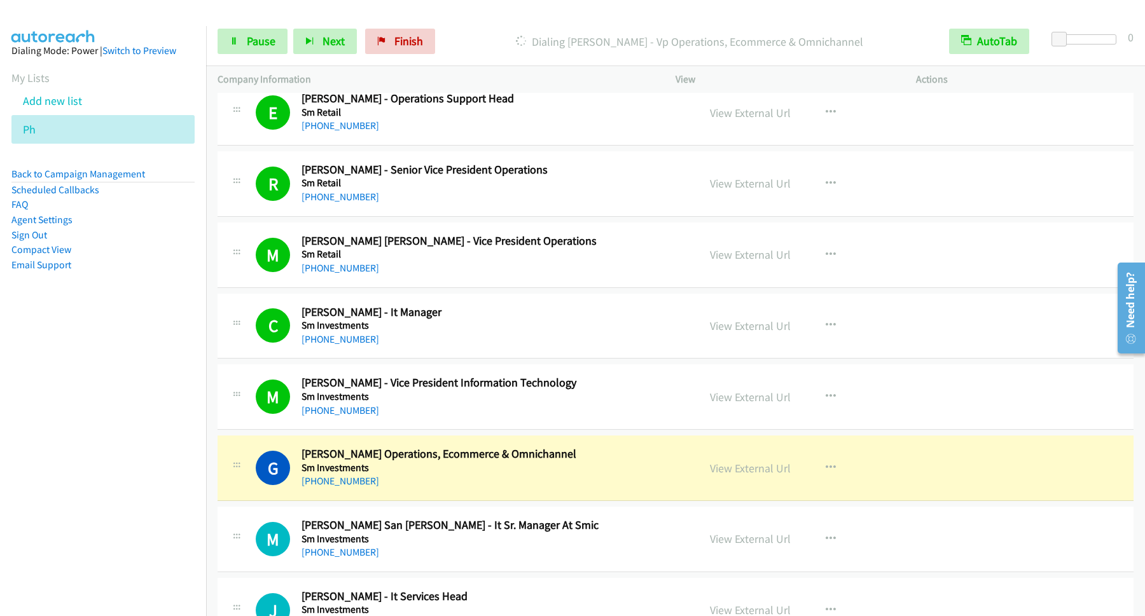
scroll to position [4809, 0]
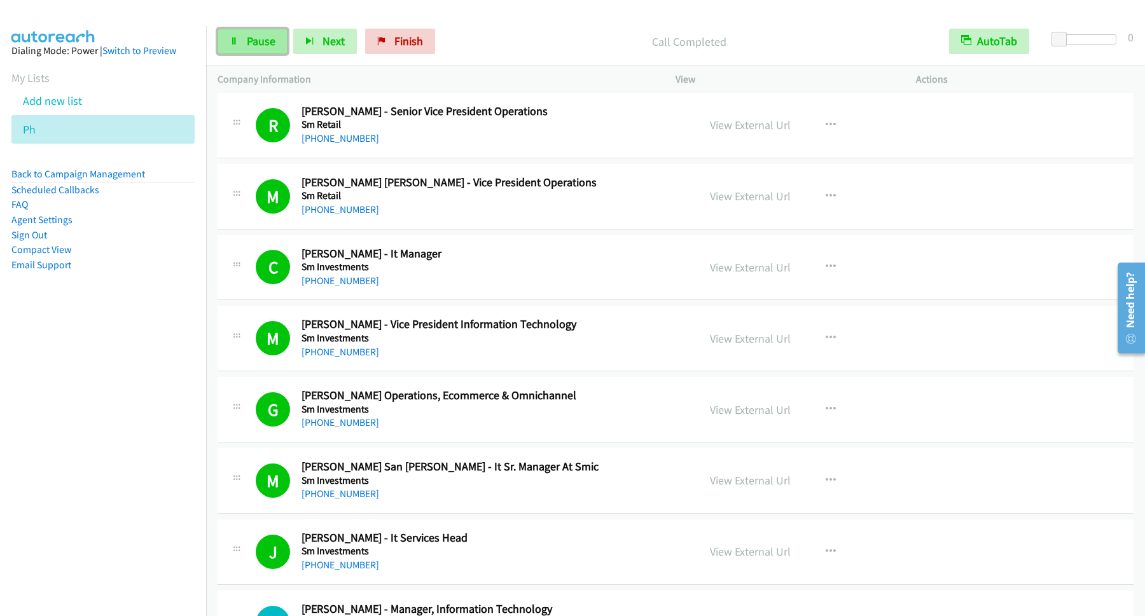
click at [267, 46] on span "Pause" at bounding box center [261, 41] width 29 height 15
